Goal: Use online tool/utility: Utilize a website feature to perform a specific function

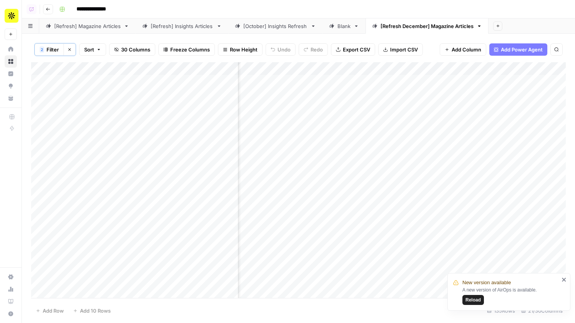
scroll to position [0, 996]
click at [17, 15] on img "Workspace: Apollo" at bounding box center [12, 16] width 14 height 14
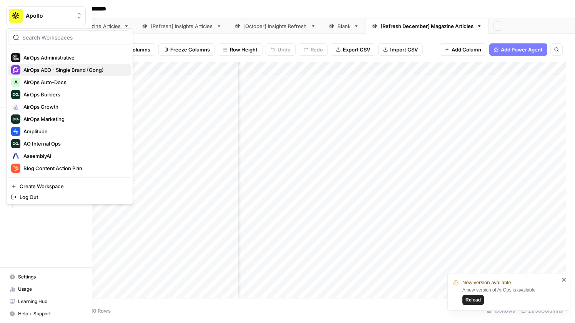
scroll to position [51, 0]
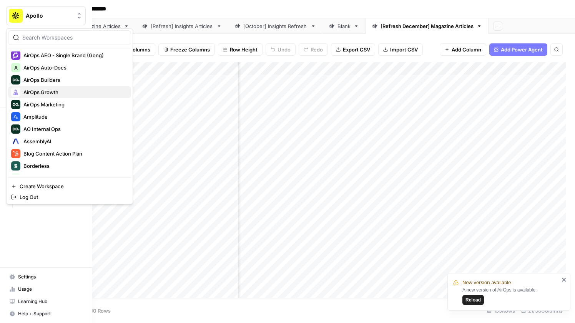
click at [58, 91] on span "AirOps Growth" at bounding box center [73, 92] width 101 height 8
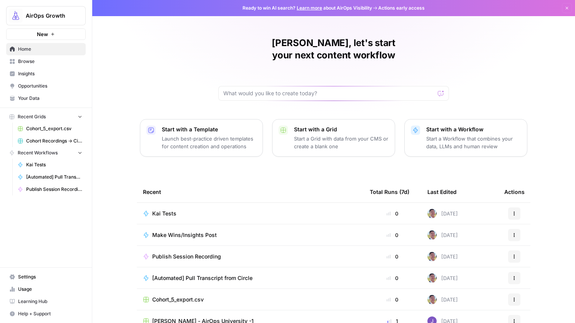
scroll to position [30, 0]
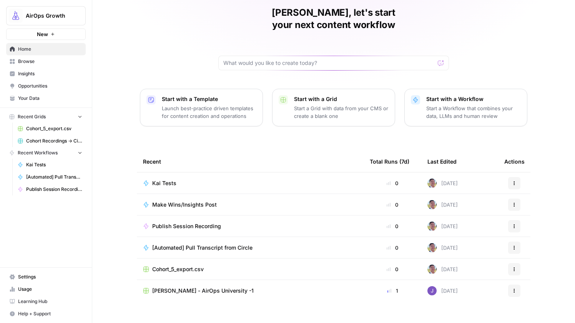
click at [37, 64] on span "Browse" at bounding box center [50, 61] width 64 height 7
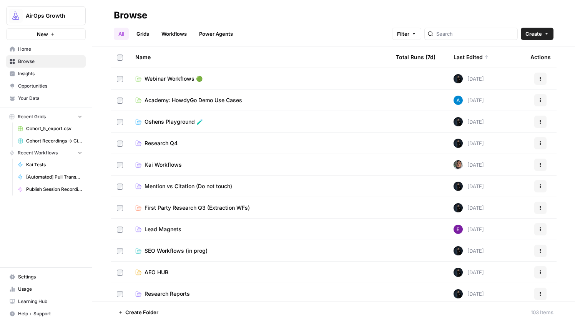
click at [138, 35] on link "Grids" at bounding box center [143, 34] width 22 height 12
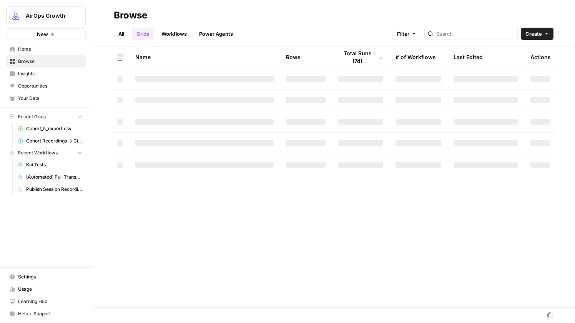
click at [121, 33] on link "All" at bounding box center [121, 34] width 15 height 12
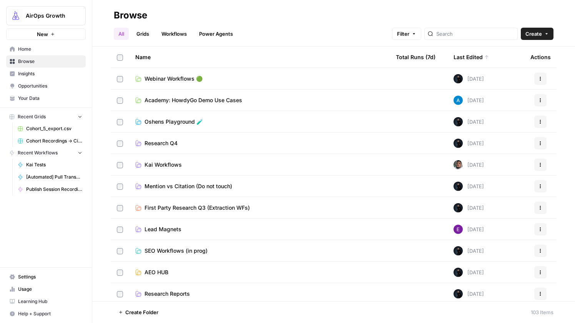
click at [170, 170] on td "Kai Workflows" at bounding box center [259, 164] width 260 height 21
click at [170, 166] on span "Kai Workflows" at bounding box center [162, 165] width 37 height 8
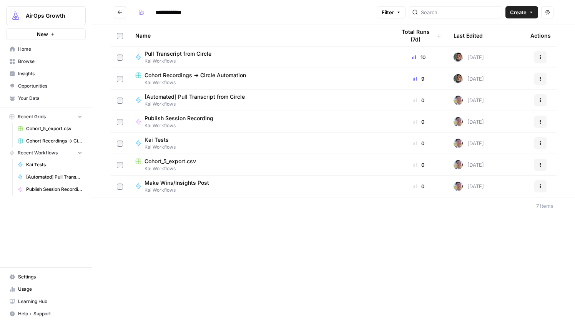
click at [197, 54] on span "Pull Transcript from Circle" at bounding box center [177, 54] width 67 height 8
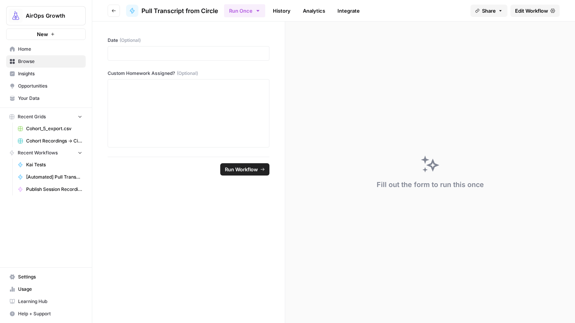
click at [526, 11] on span "Edit Workflow" at bounding box center [531, 11] width 33 height 8
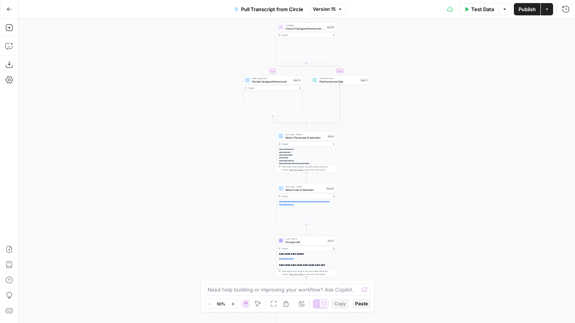
click at [10, 7] on icon "button" at bounding box center [9, 9] width 5 height 5
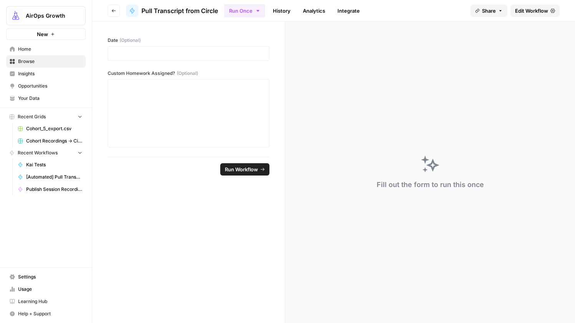
click at [345, 8] on link "Integrate" at bounding box center [349, 11] width 32 height 12
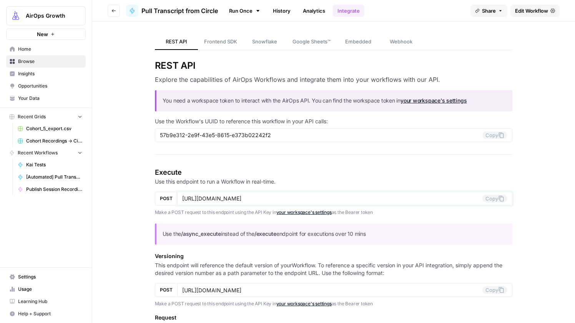
click at [239, 198] on input "[URL][DOMAIN_NAME]" at bounding box center [332, 198] width 300 height 7
click at [494, 199] on button "Copy" at bounding box center [494, 199] width 25 height 8
click at [236, 11] on link "Run Once" at bounding box center [244, 10] width 41 height 13
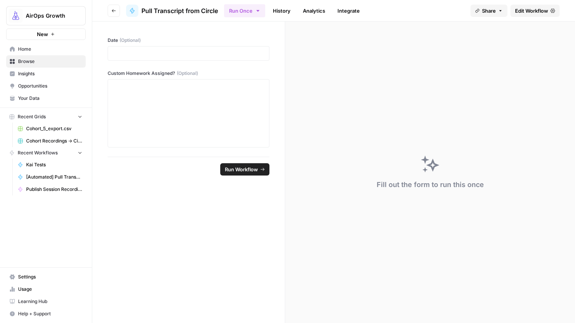
click at [47, 46] on span "Home" at bounding box center [50, 49] width 64 height 7
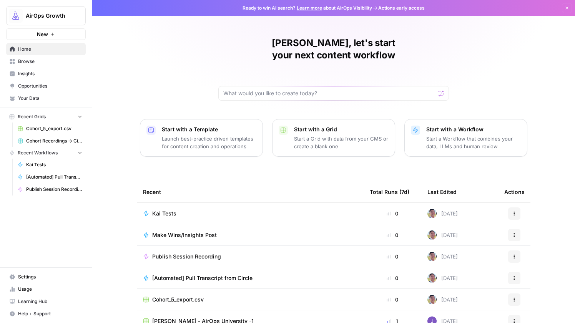
click at [43, 63] on span "Browse" at bounding box center [50, 61] width 64 height 7
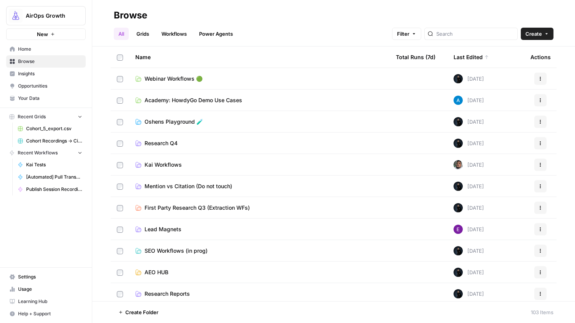
click at [161, 169] on td "Kai Workflows" at bounding box center [259, 164] width 260 height 21
click at [163, 164] on span "Kai Workflows" at bounding box center [162, 165] width 37 height 8
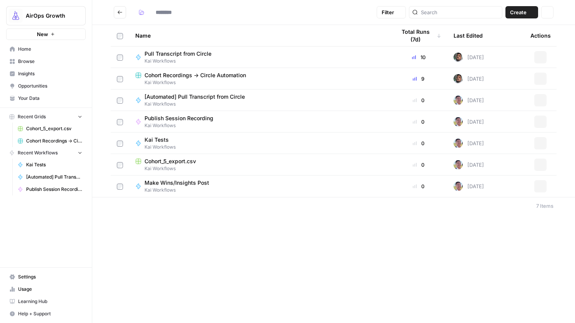
type input "**********"
click at [190, 72] on span "Cohort Recordings -> Circle Automation" at bounding box center [194, 75] width 101 height 8
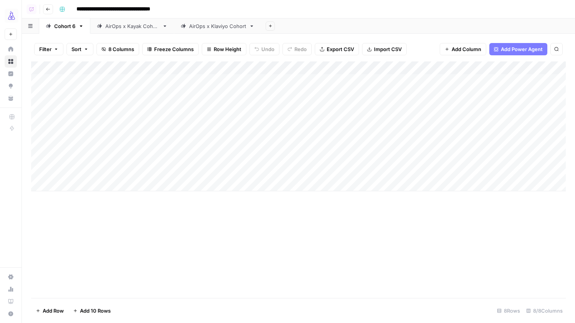
click at [108, 82] on div "Add Column" at bounding box center [298, 126] width 534 height 130
click at [108, 82] on textarea "**********" at bounding box center [119, 81] width 123 height 11
